Goal: Task Accomplishment & Management: Complete application form

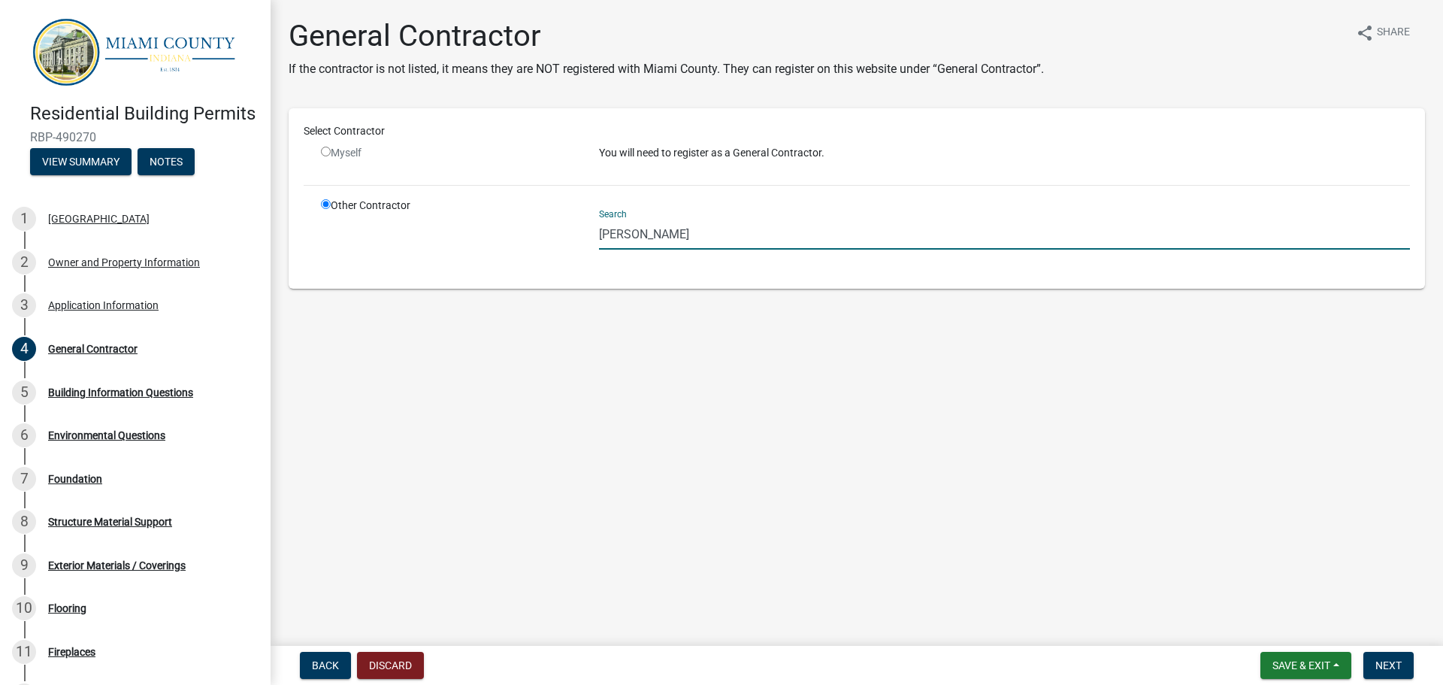
drag, startPoint x: 688, startPoint y: 230, endPoint x: 334, endPoint y: 225, distance: 354.1
click at [339, 223] on div "Other Contractor Search cottingham" at bounding box center [866, 236] width 1112 height 76
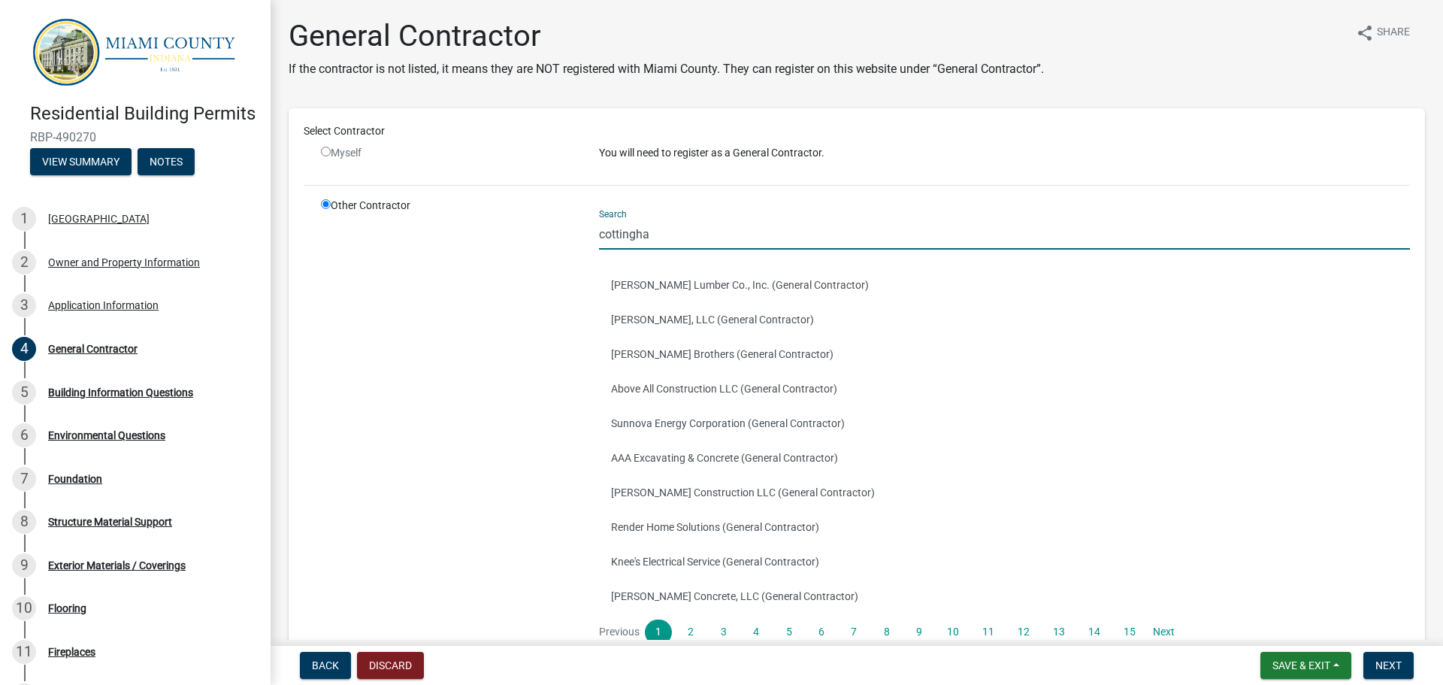
type input "[PERSON_NAME]"
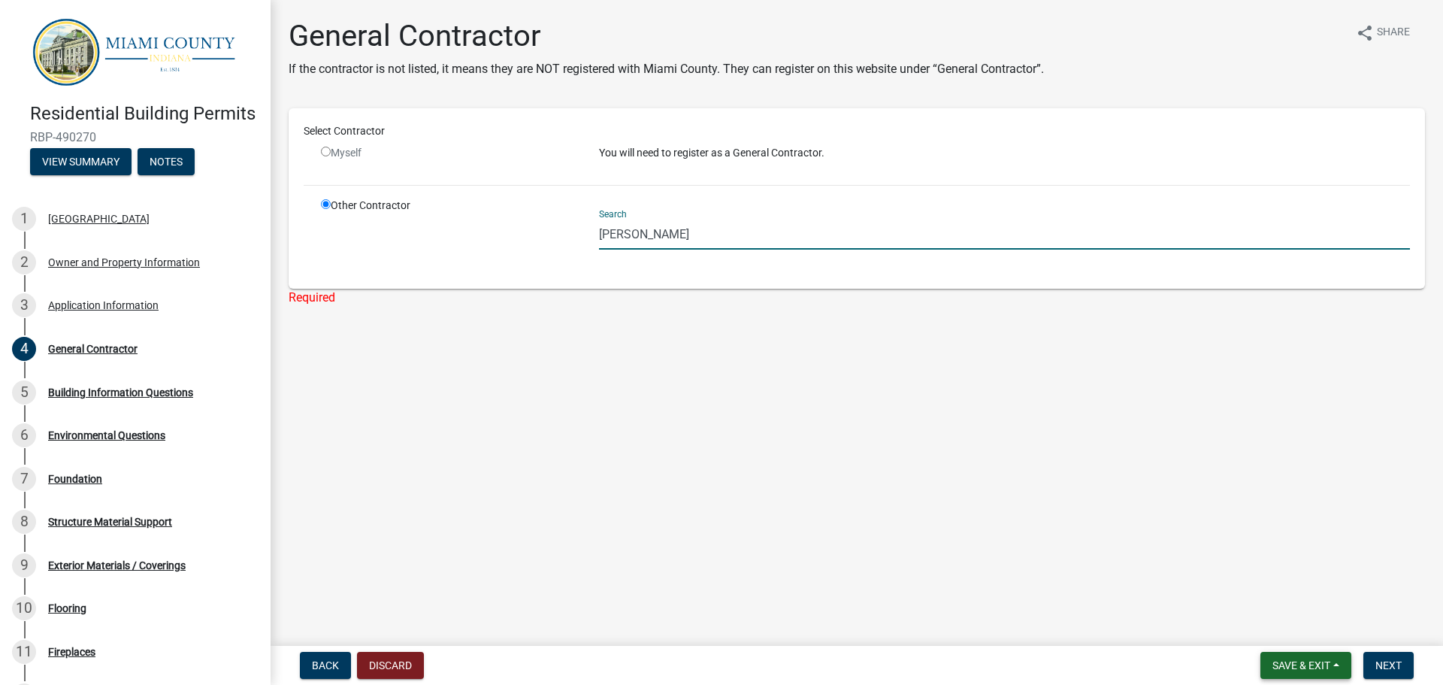
click at [1324, 665] on span "Save & Exit" at bounding box center [1302, 665] width 58 height 12
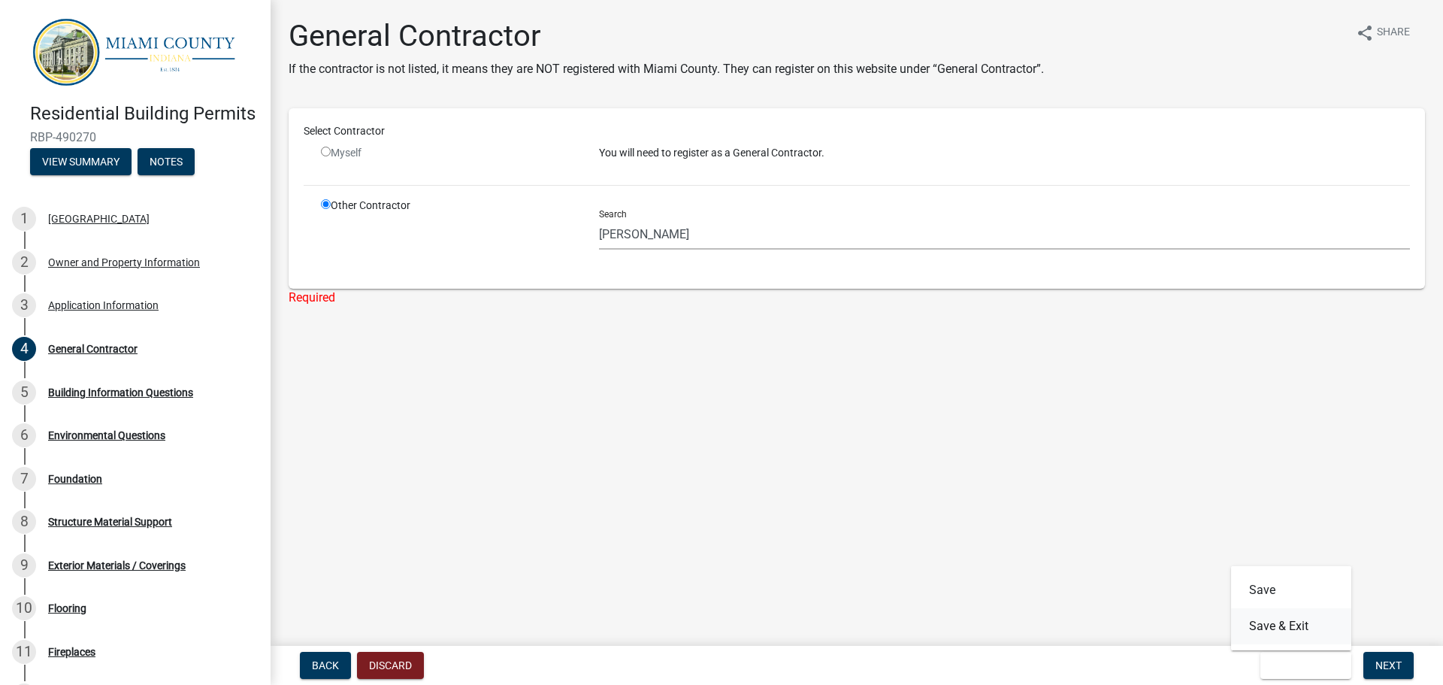
click at [1281, 622] on button "Save & Exit" at bounding box center [1291, 626] width 120 height 36
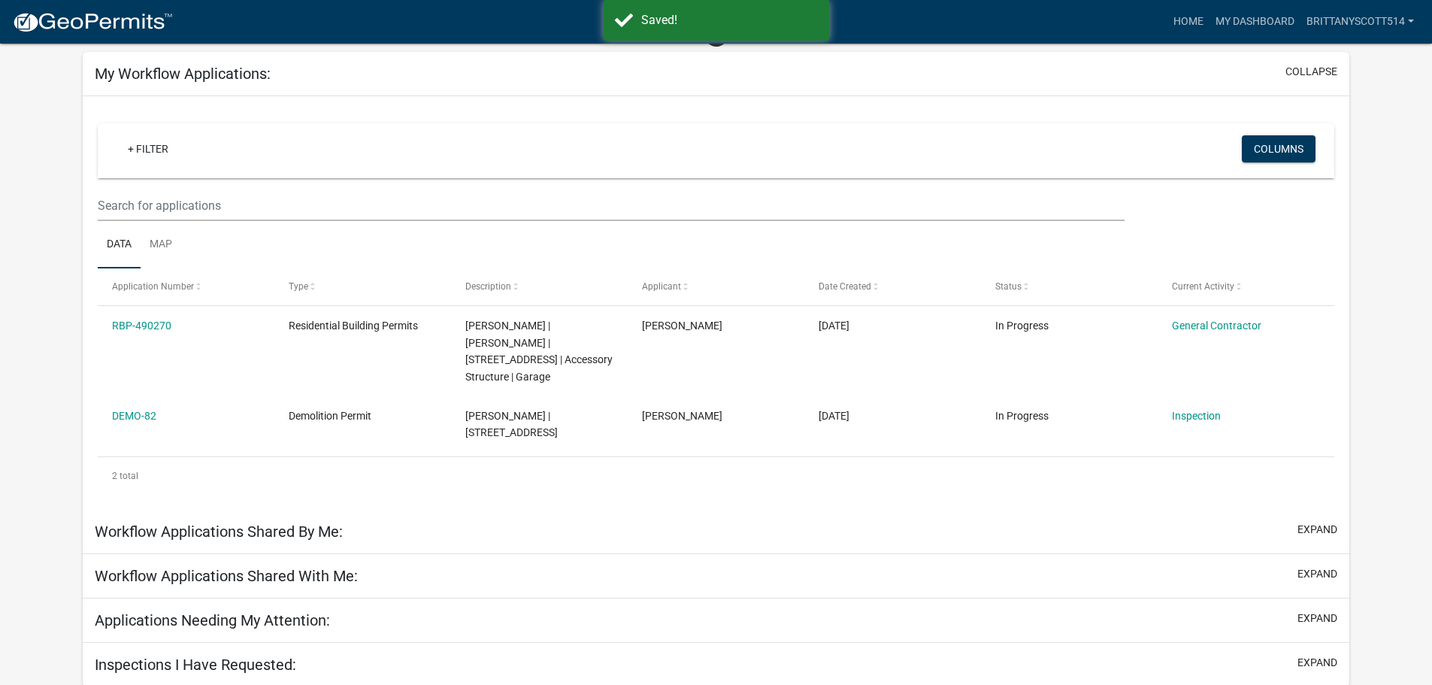
scroll to position [95, 0]
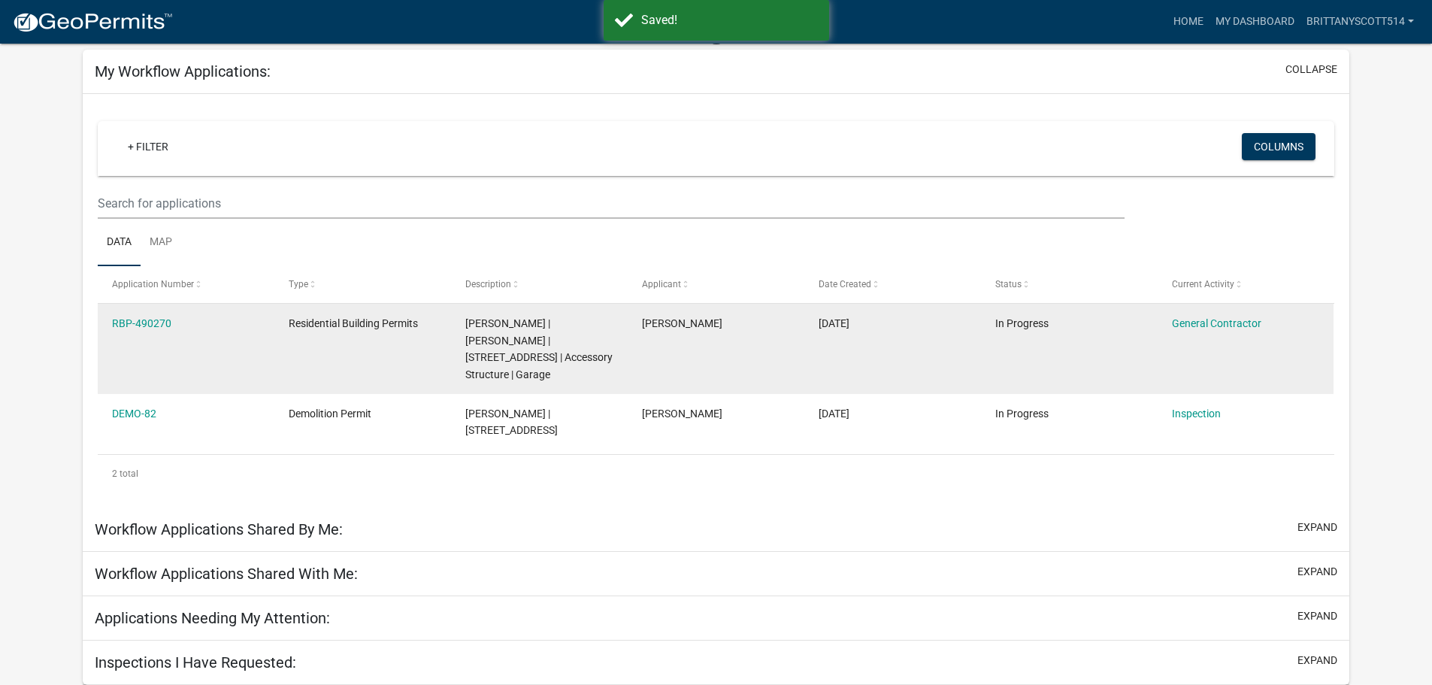
click at [362, 322] on span "Residential Building Permits" at bounding box center [353, 323] width 129 height 12
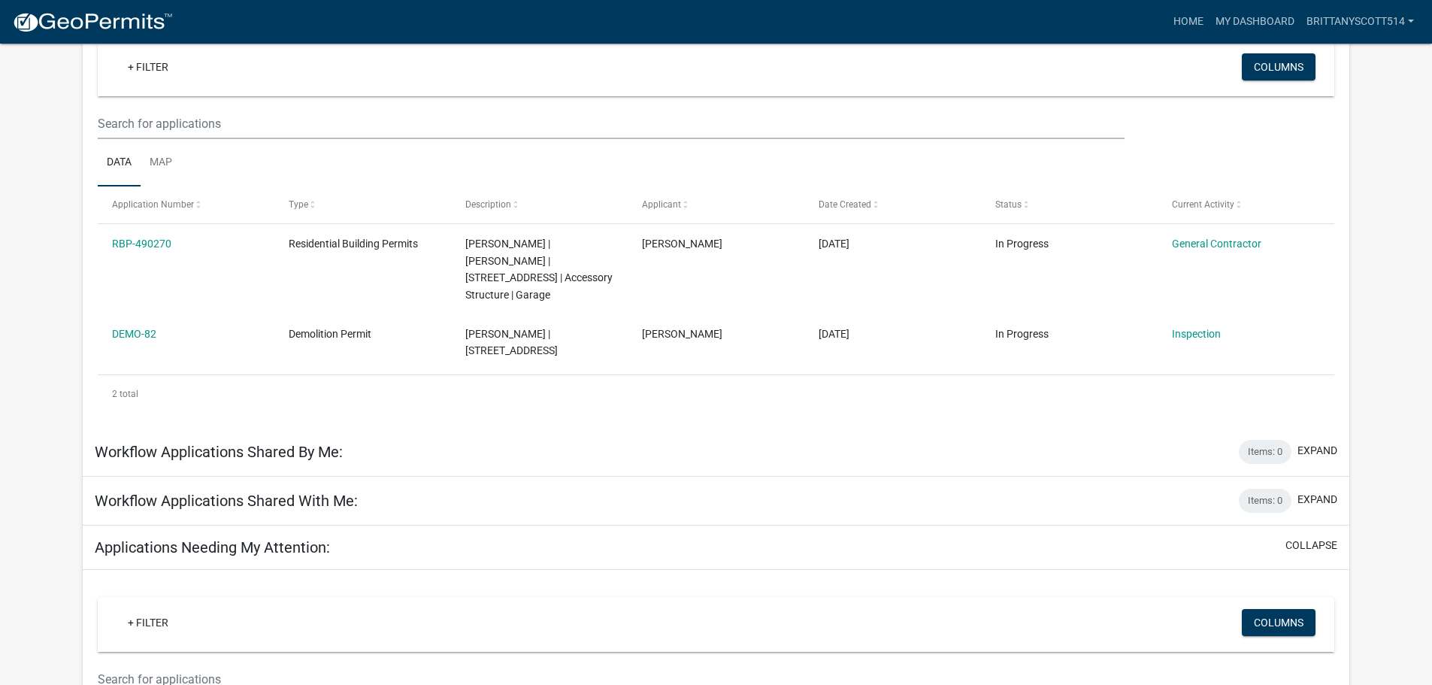
scroll to position [140, 0]
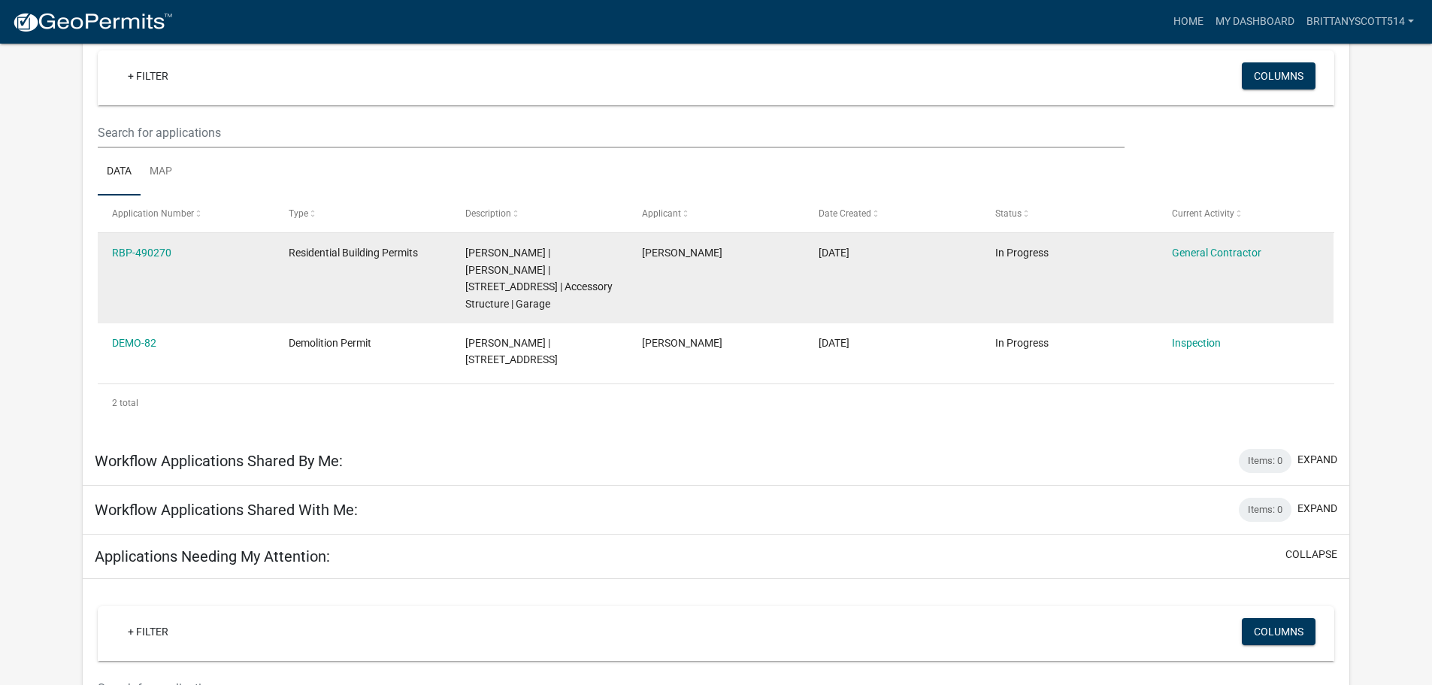
click at [646, 281] on datatable-body-cell "[PERSON_NAME]" at bounding box center [716, 278] width 177 height 90
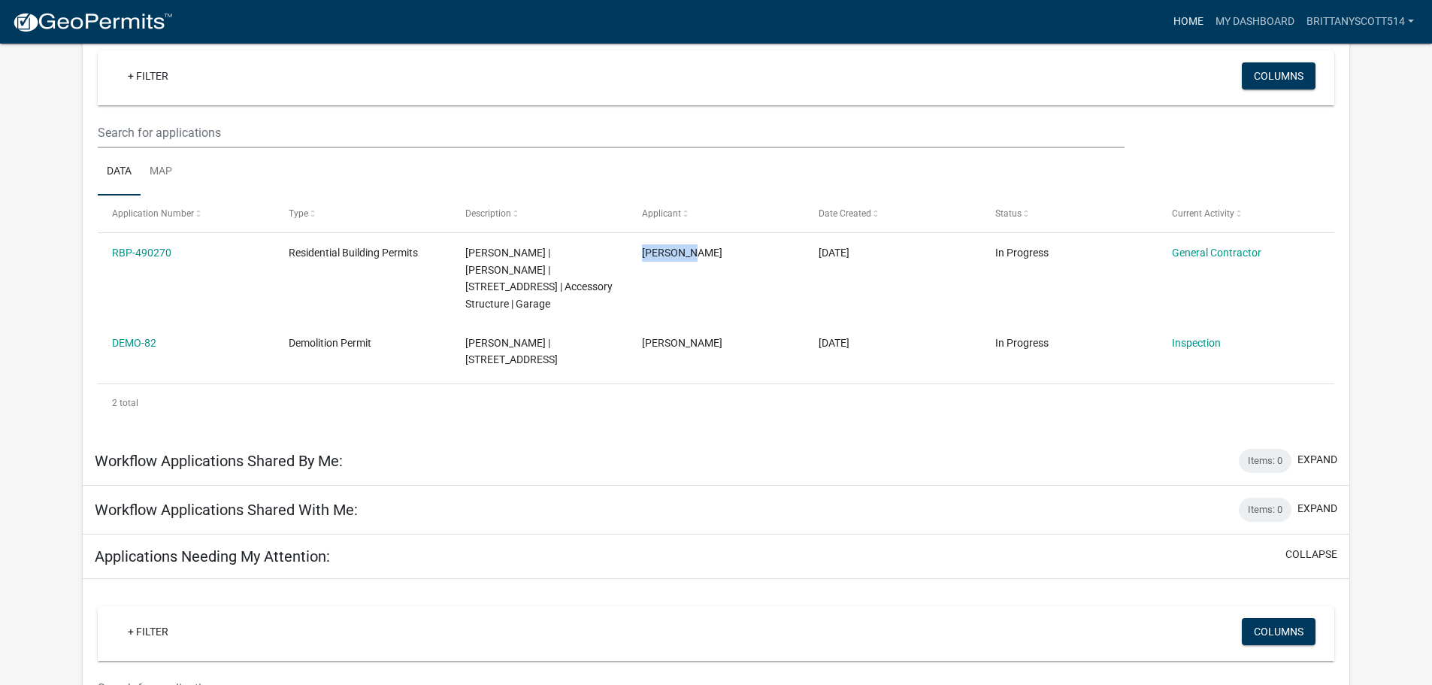
click at [1189, 17] on link "Home" at bounding box center [1188, 22] width 42 height 29
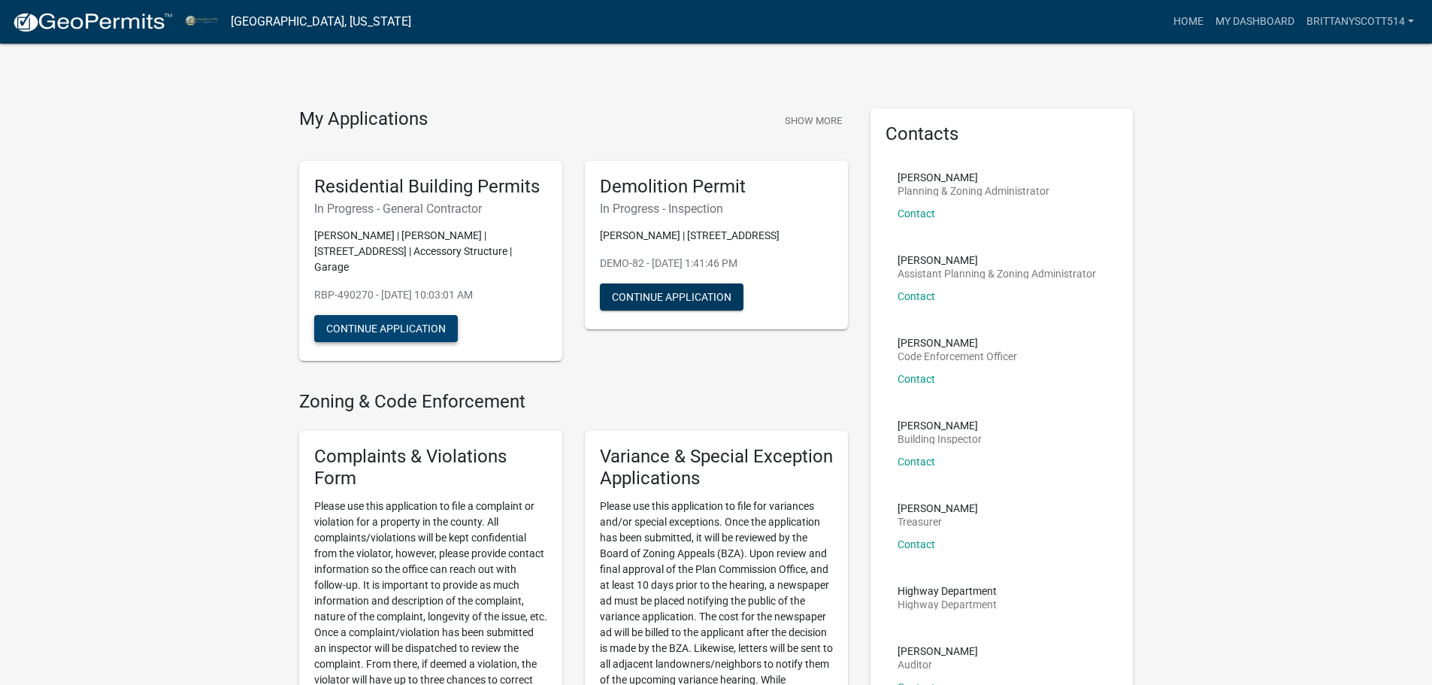
click at [434, 325] on button "Continue Application" at bounding box center [386, 328] width 144 height 27
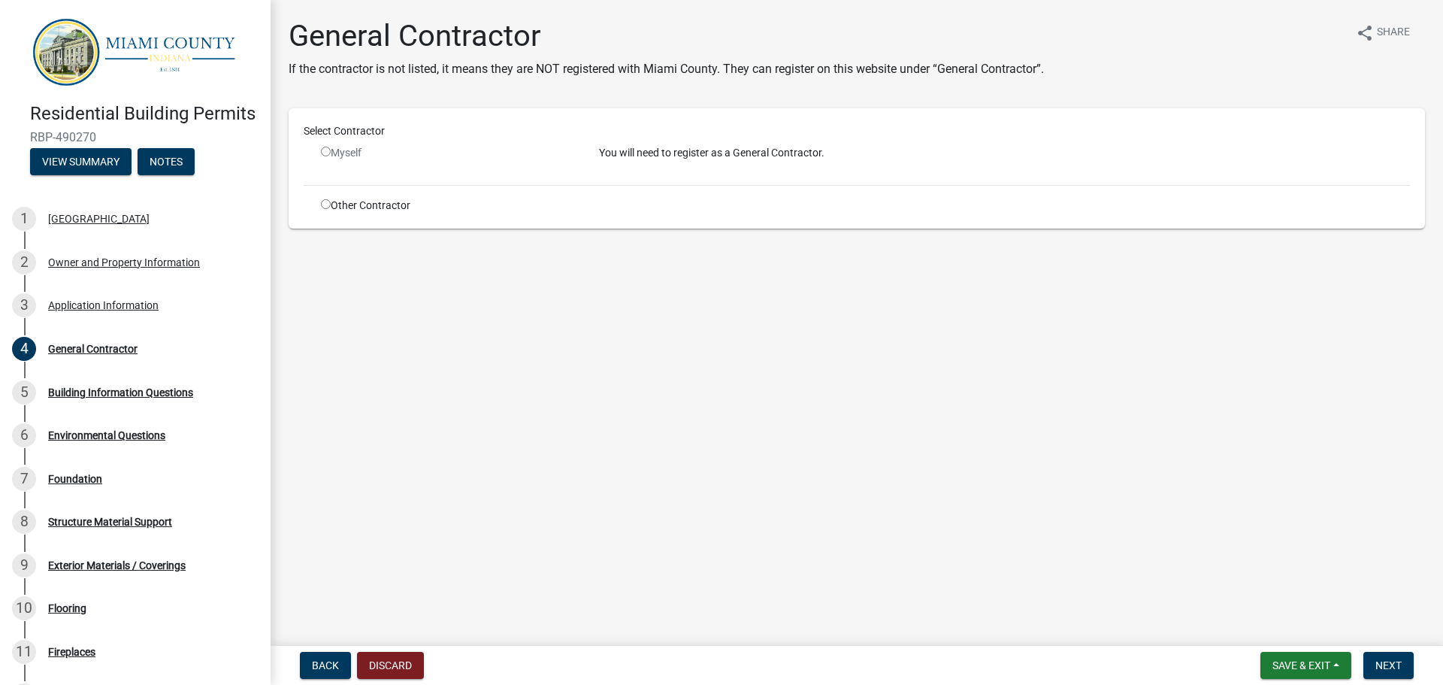
click at [377, 211] on div "Other Contractor" at bounding box center [449, 206] width 278 height 16
click at [317, 203] on div "Other Contractor" at bounding box center [449, 206] width 278 height 16
click at [320, 204] on div "Other Contractor" at bounding box center [449, 206] width 278 height 16
click at [328, 205] on input "radio" at bounding box center [326, 204] width 10 height 10
radio input "true"
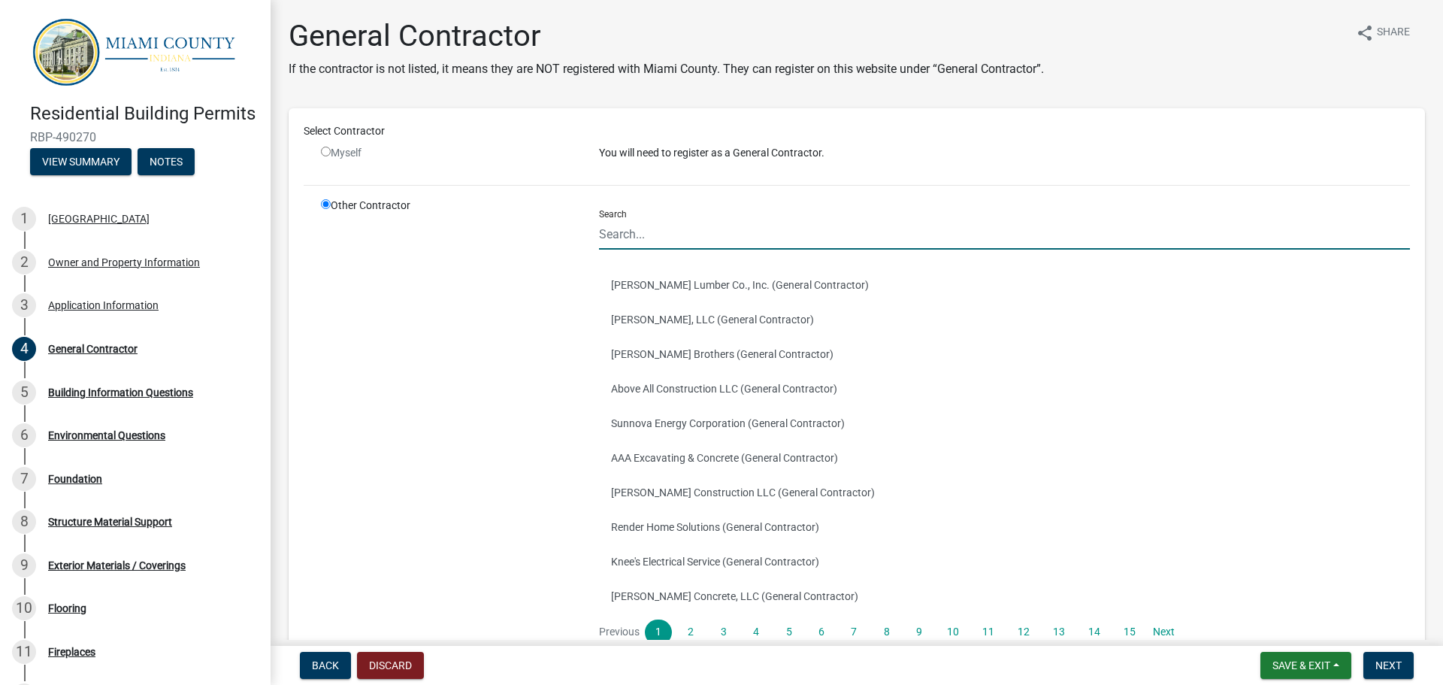
click at [718, 227] on input "Search" at bounding box center [1004, 234] width 811 height 31
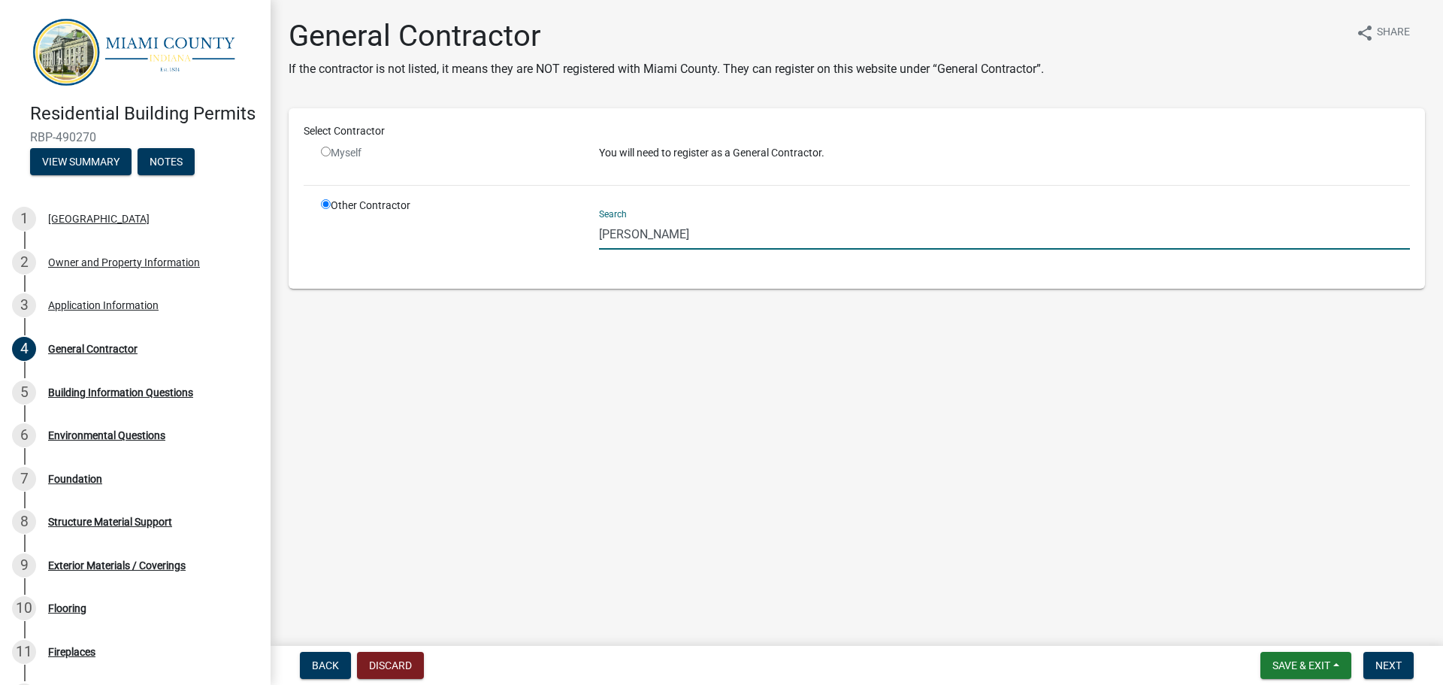
type input "[PERSON_NAME]"
